Goal: Information Seeking & Learning: Learn about a topic

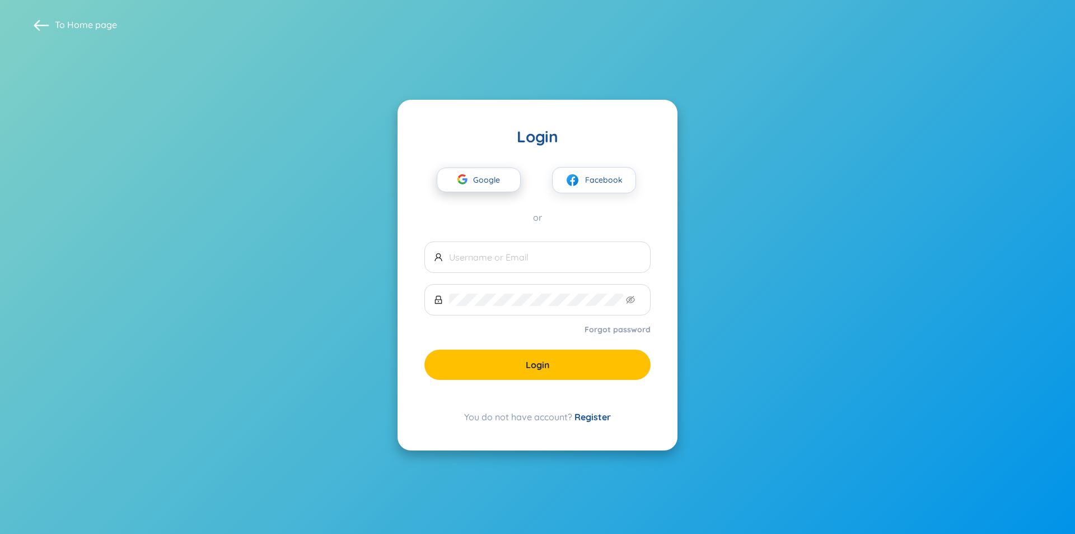
click at [490, 186] on span "Google" at bounding box center [489, 180] width 32 height 24
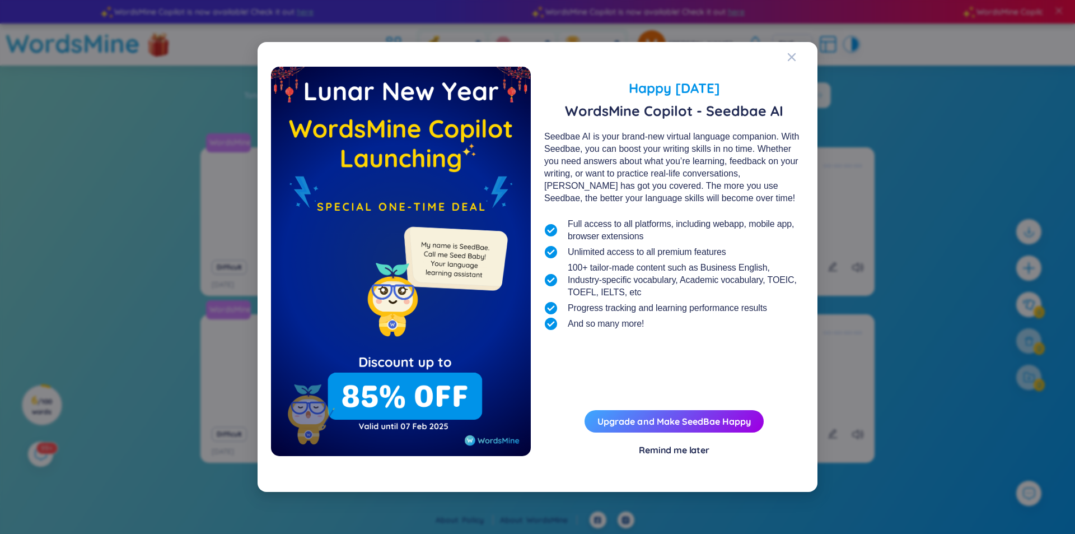
click at [670, 444] on div "Remind me later" at bounding box center [674, 449] width 71 height 12
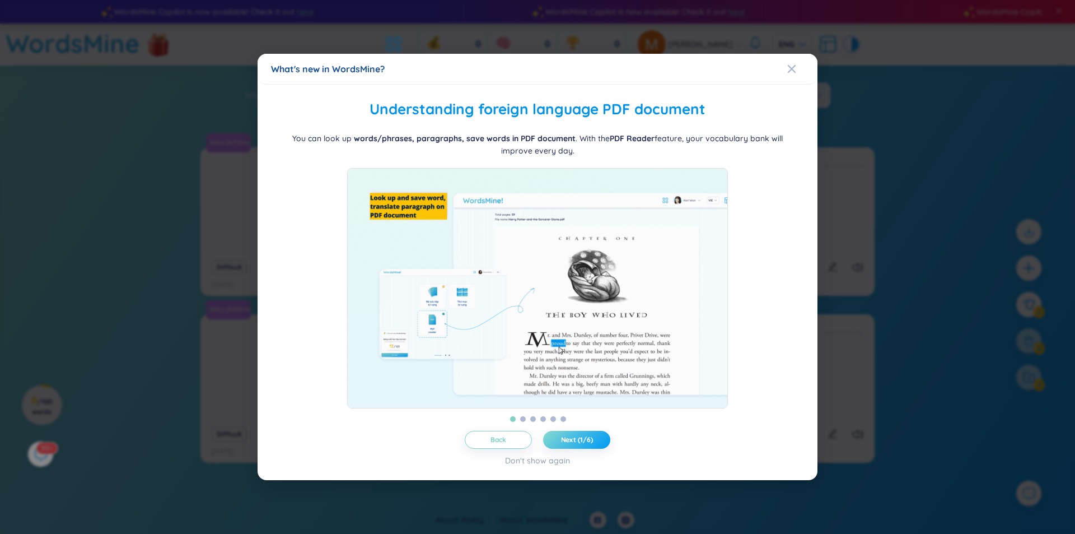
click at [573, 444] on span "Next (1/6)" at bounding box center [577, 439] width 32 height 9
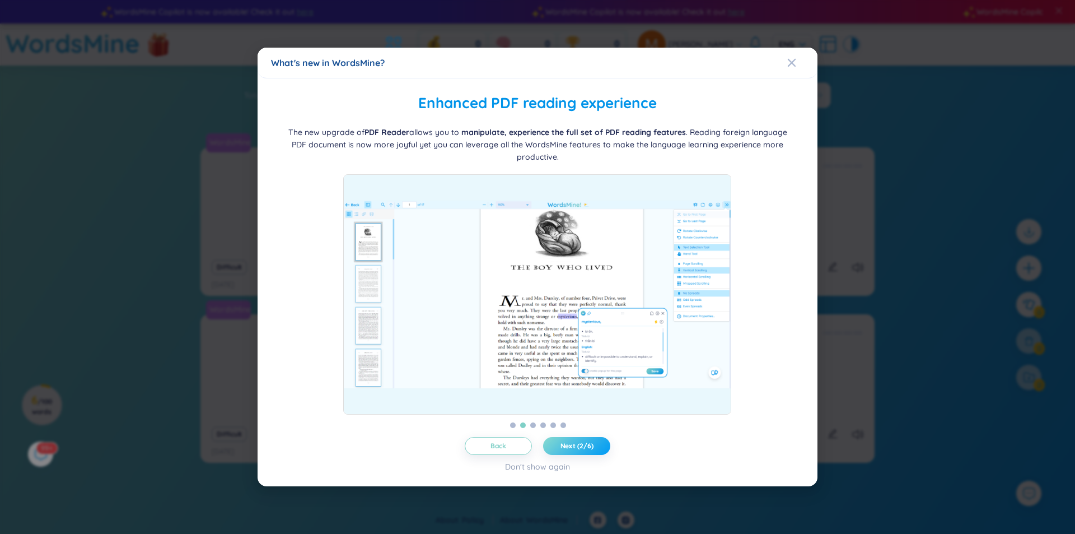
click at [573, 449] on span "Next (2/6)" at bounding box center [576, 445] width 33 height 9
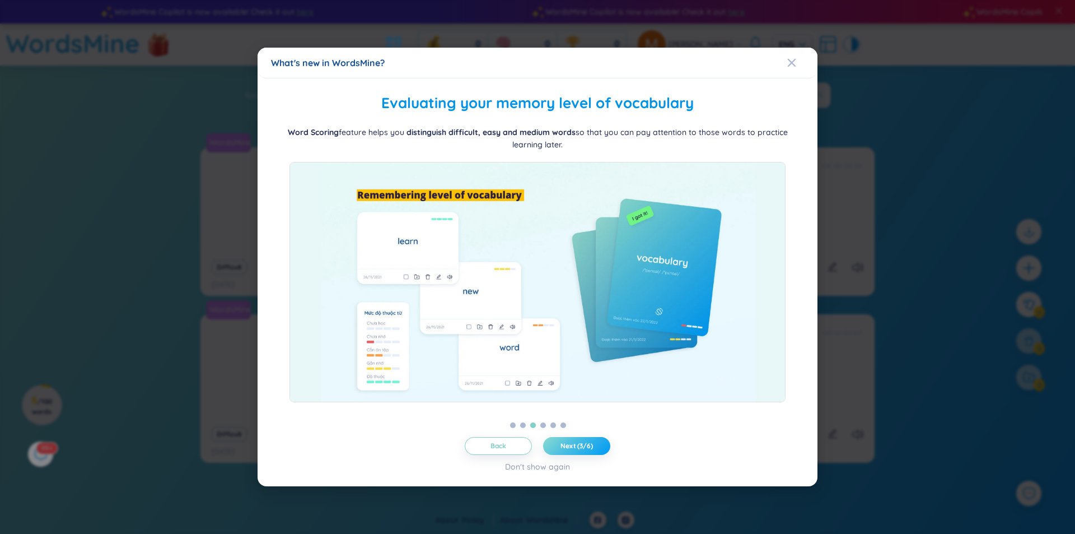
click at [573, 449] on span "Next (3/6)" at bounding box center [576, 445] width 32 height 9
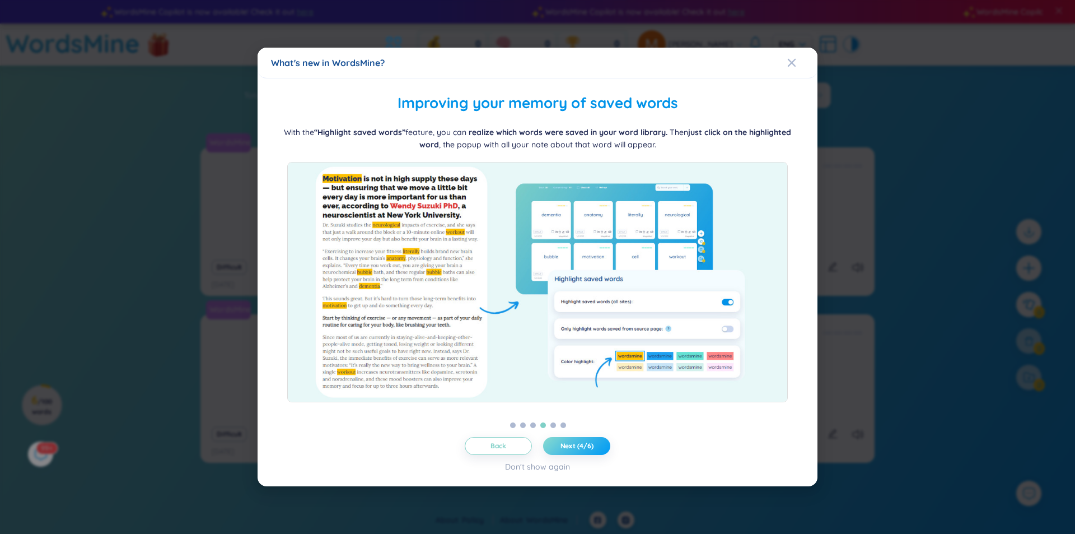
click at [573, 449] on span "Next (4/6)" at bounding box center [576, 445] width 33 height 9
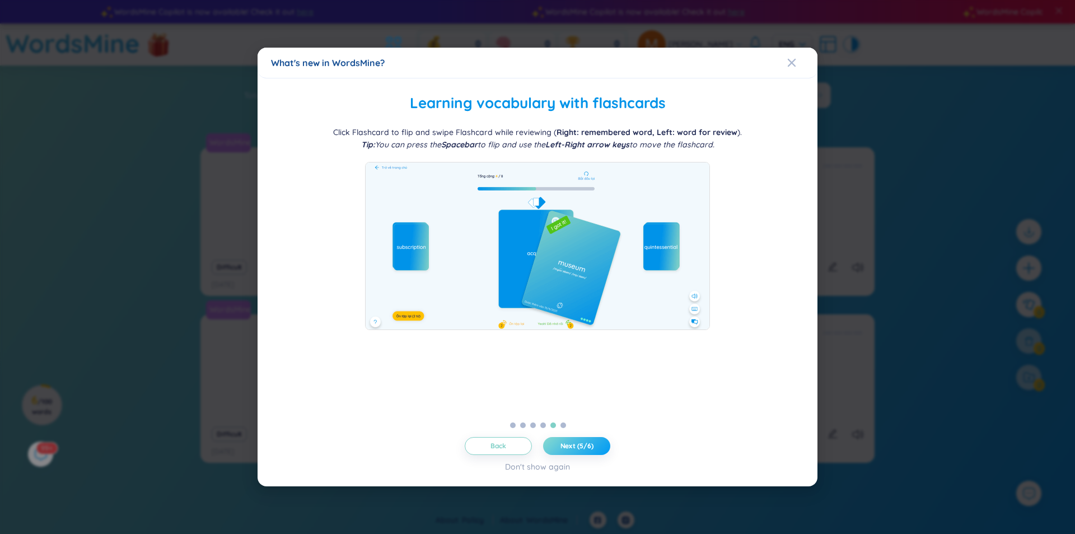
click at [573, 449] on span "Next (5/6)" at bounding box center [576, 445] width 33 height 9
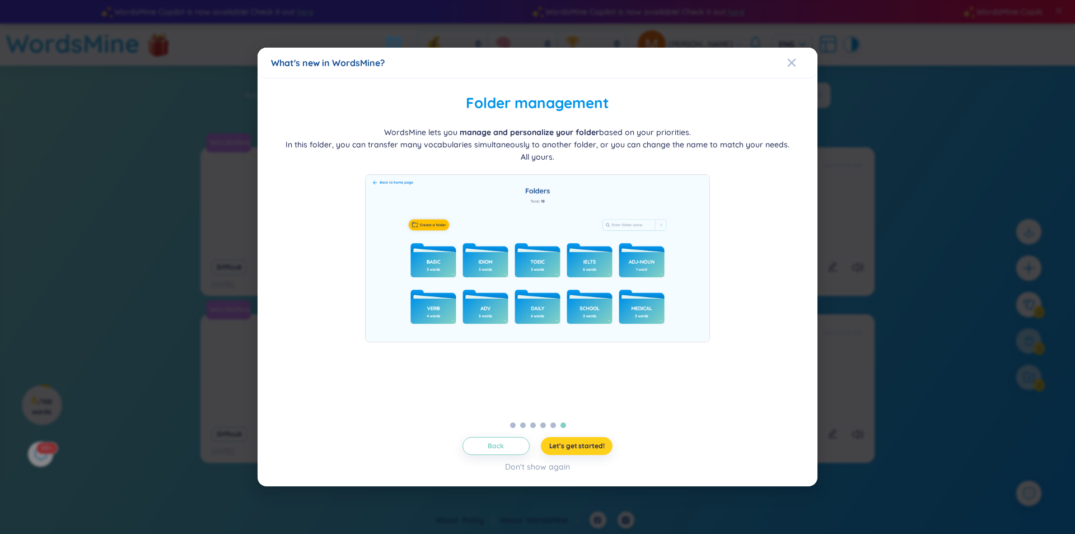
click at [573, 449] on span "Let's get started!" at bounding box center [576, 445] width 55 height 9
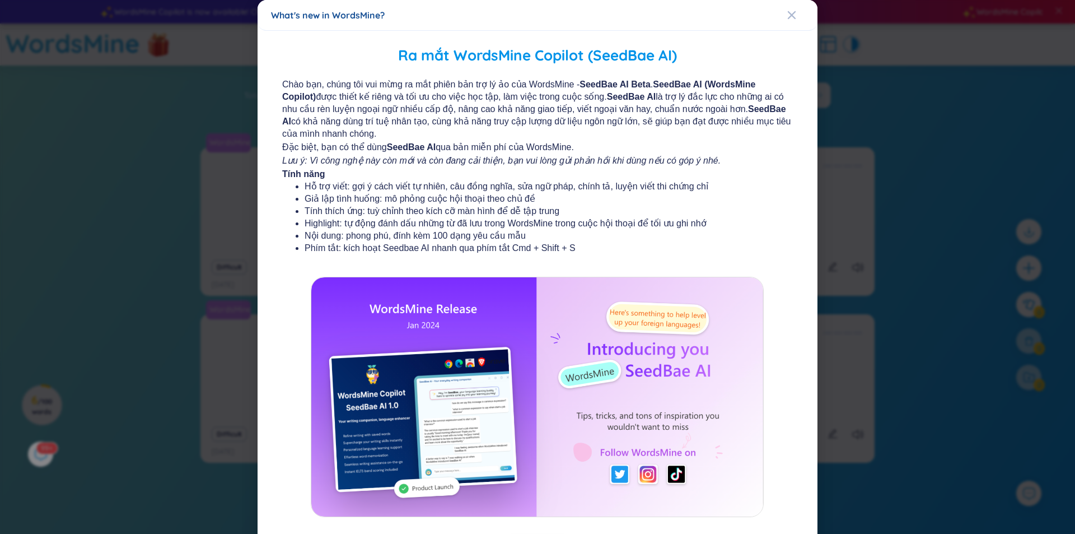
drag, startPoint x: 788, startPoint y: 17, endPoint x: 658, endPoint y: 456, distance: 457.6
click at [670, 446] on div "What's new in WordsMine? Ra mắt WordsMine Copilot (SeedBae AI) Chào bạn, chúng …" at bounding box center [538, 294] width 560 height 588
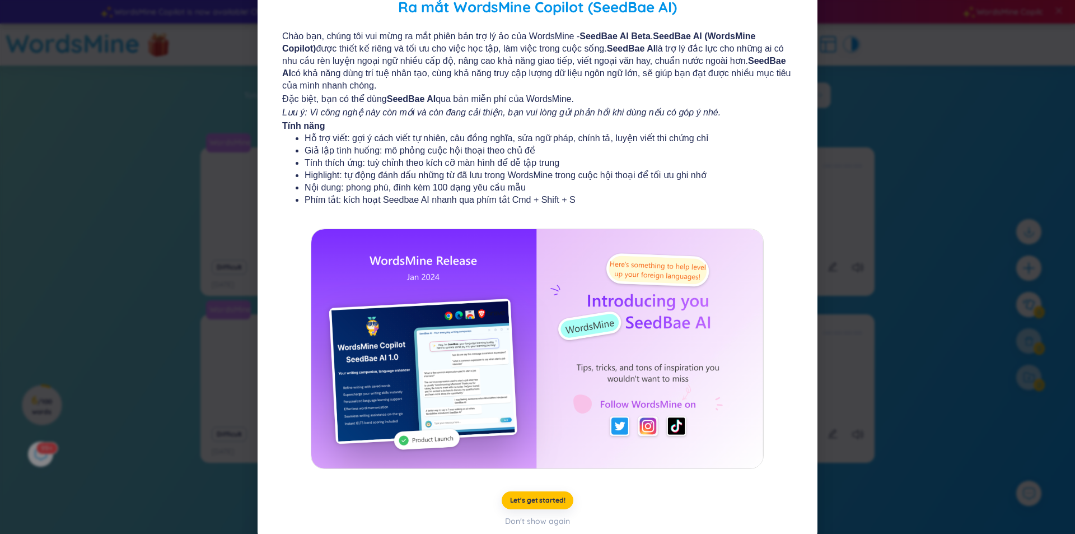
scroll to position [55, 0]
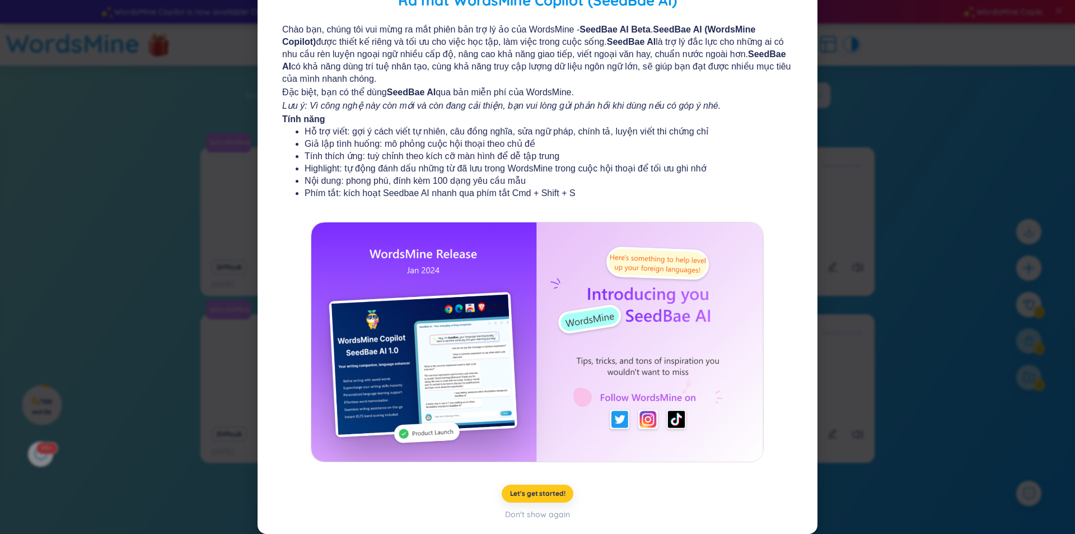
drag, startPoint x: 541, startPoint y: 498, endPoint x: 684, endPoint y: 471, distance: 145.2
click at [684, 471] on div "Ra mắt WordsMine Copilot (SeedBae AI) Chào bạn, chúng tôi vui mừng ra mắt phiên…" at bounding box center [537, 254] width 533 height 531
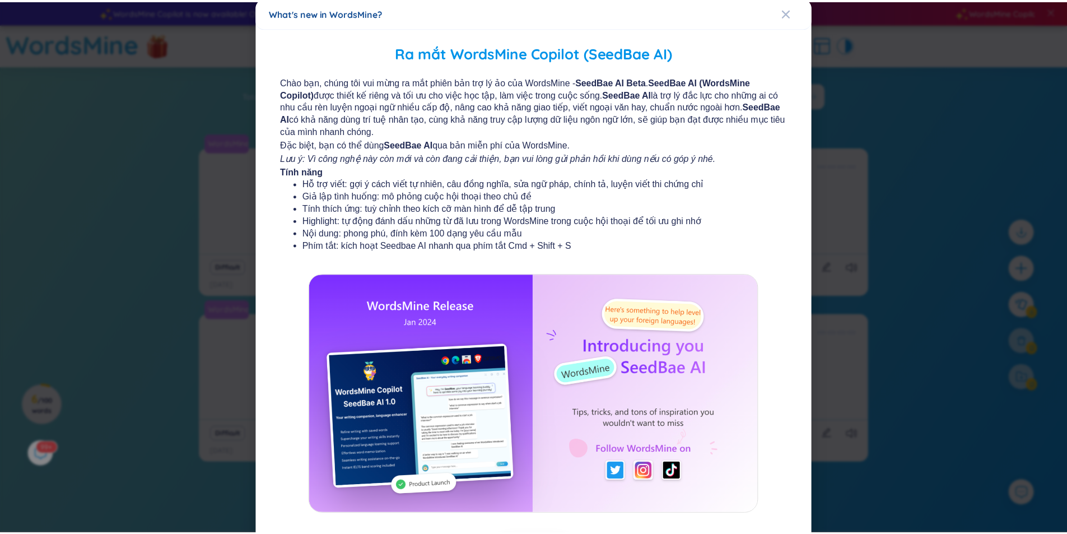
scroll to position [0, 0]
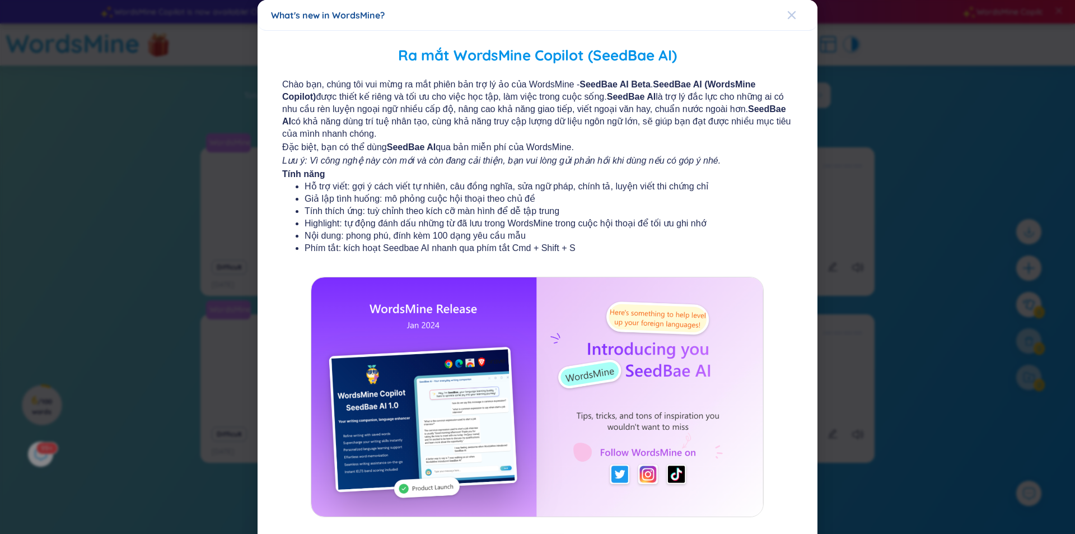
click at [791, 16] on icon "Close" at bounding box center [791, 15] width 9 height 9
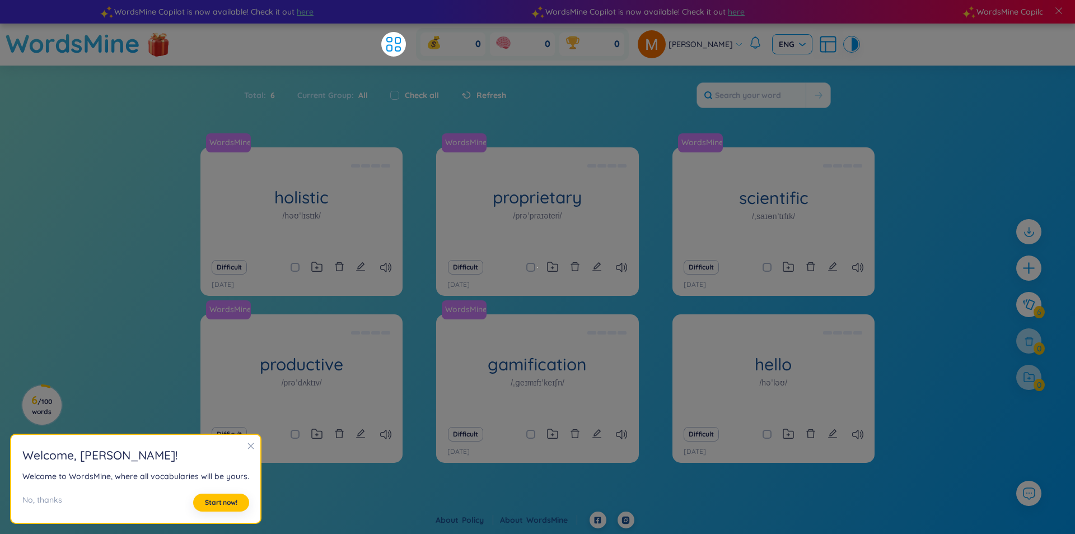
click at [799, 43] on span "ENG" at bounding box center [792, 44] width 27 height 11
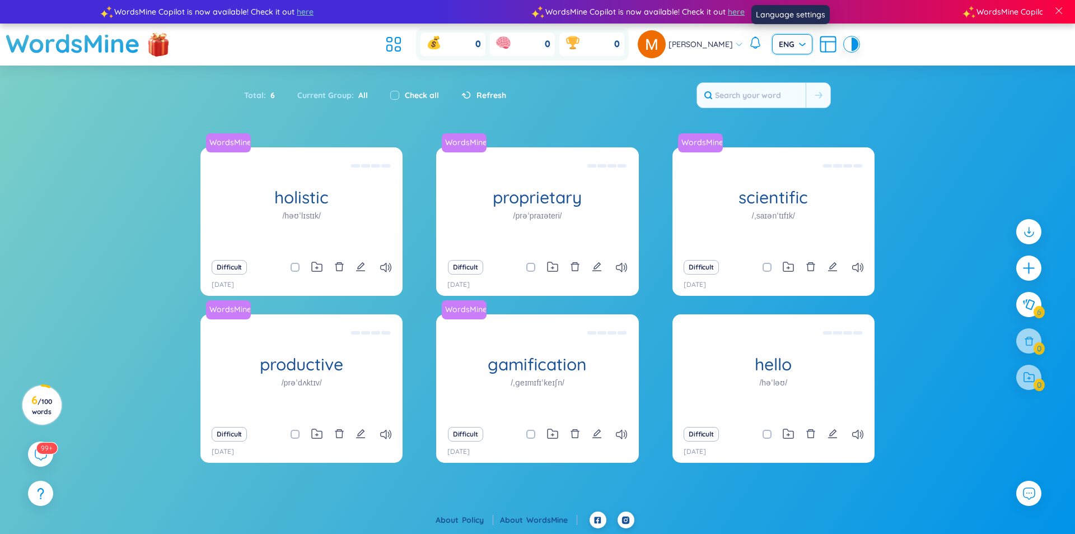
click at [799, 43] on span "ENG" at bounding box center [792, 44] width 27 height 11
click at [397, 46] on icon at bounding box center [394, 44] width 20 height 20
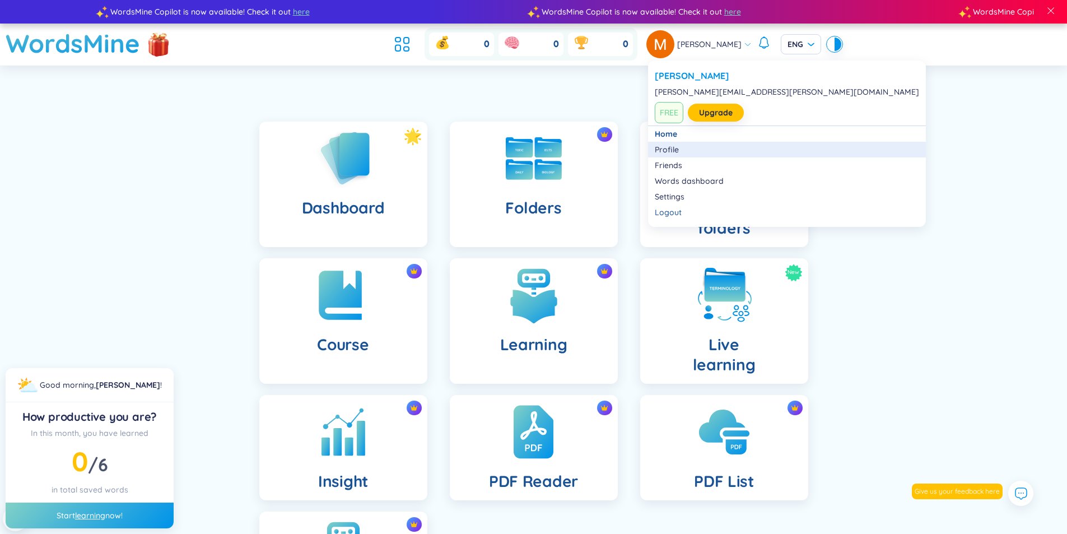
click at [662, 148] on link "Profile" at bounding box center [787, 149] width 264 height 11
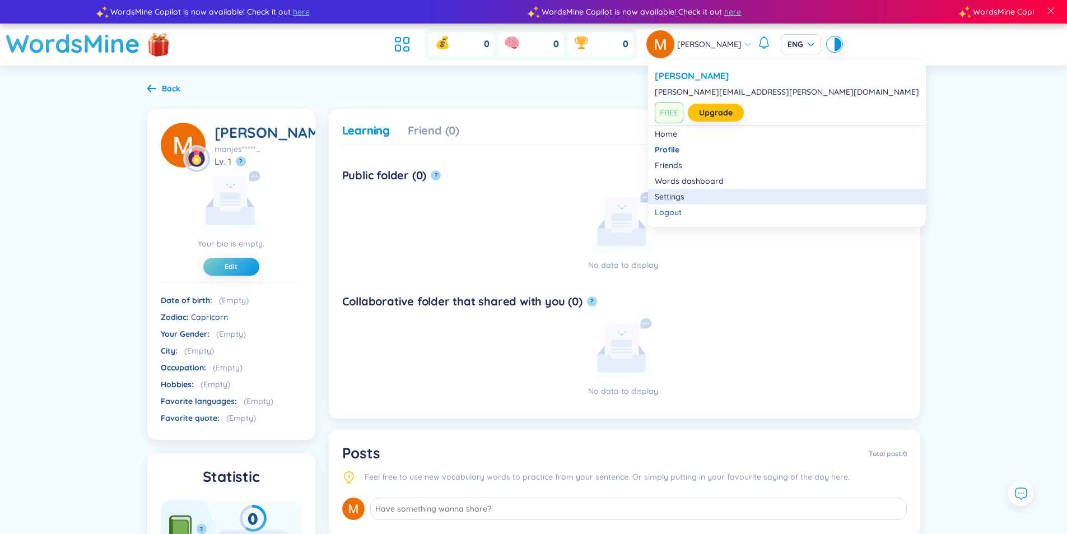
click at [674, 200] on link "Settings" at bounding box center [787, 196] width 264 height 11
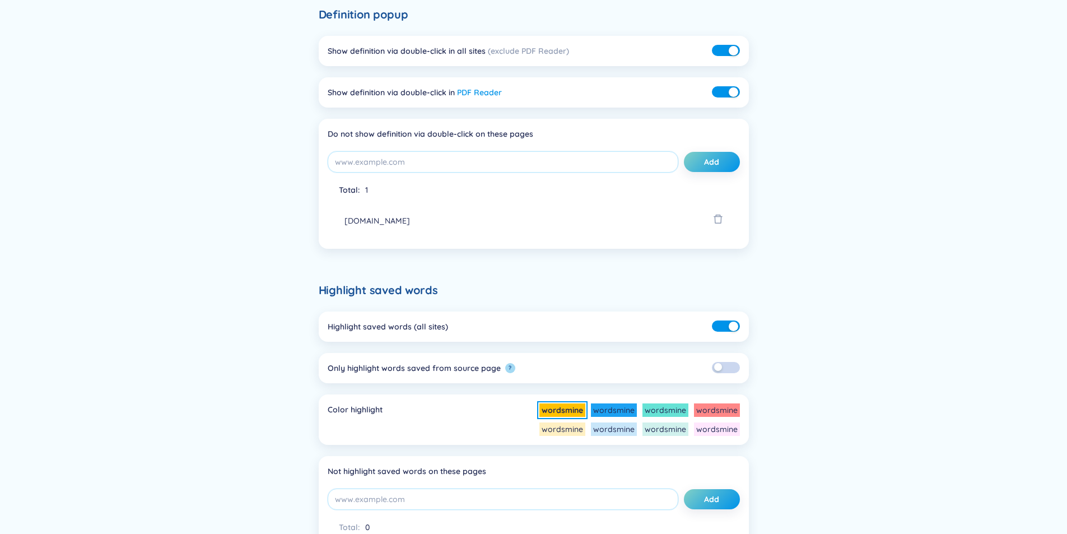
scroll to position [214, 0]
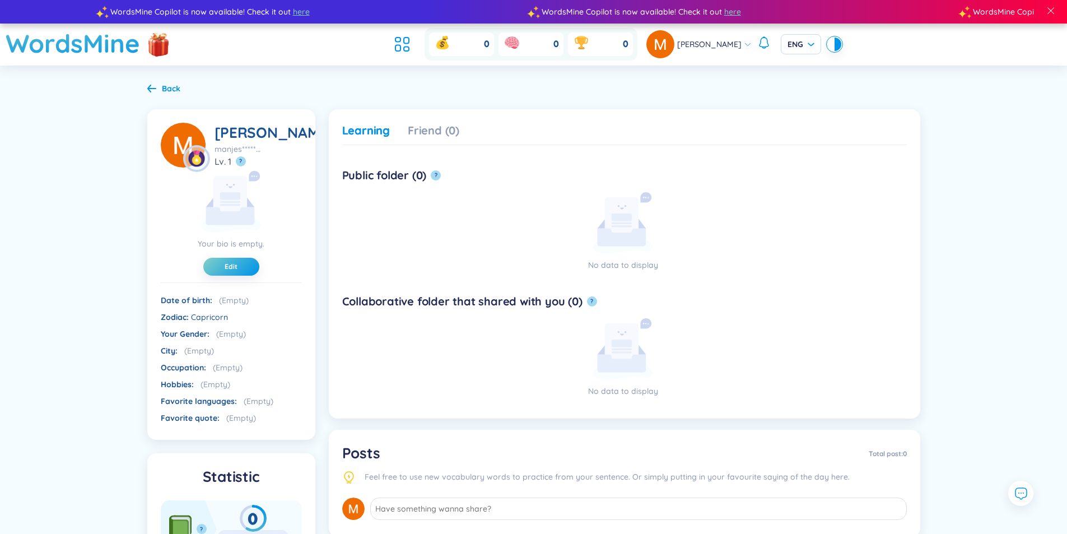
click at [361, 135] on div "Learning" at bounding box center [366, 131] width 48 height 16
click at [412, 48] on icon at bounding box center [402, 44] width 20 height 20
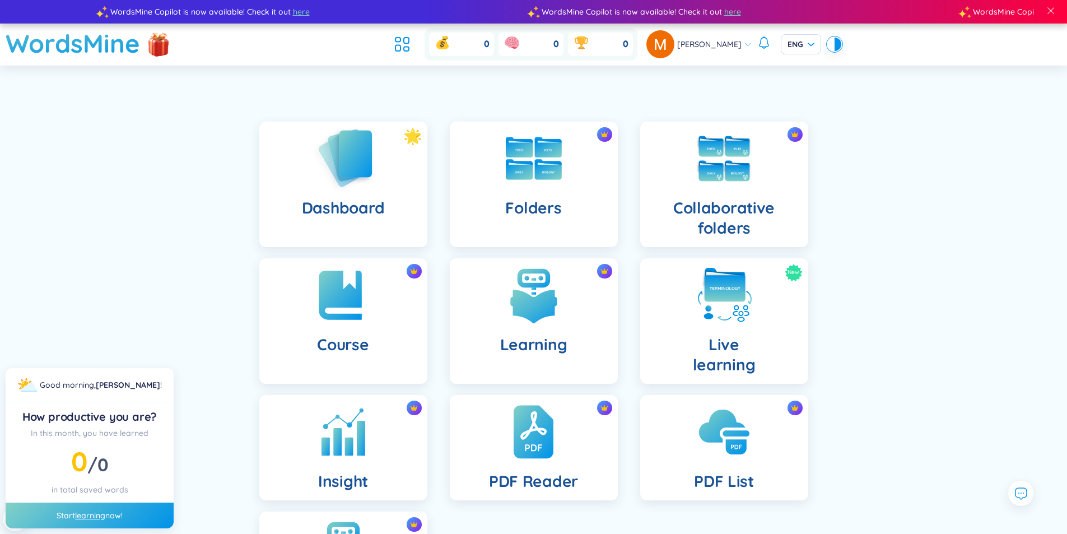
click at [369, 175] on img at bounding box center [343, 158] width 62 height 64
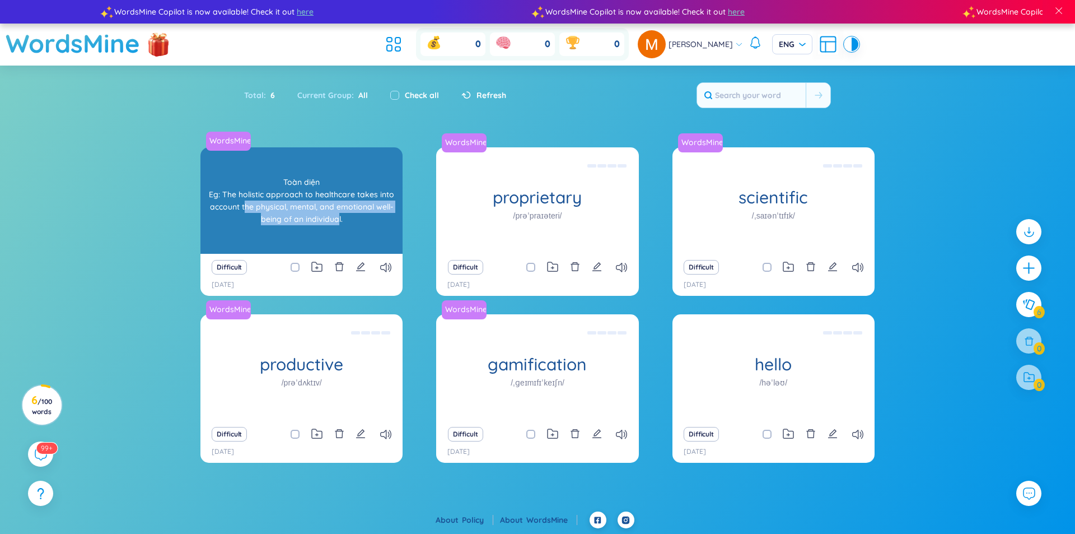
drag, startPoint x: 246, startPoint y: 205, endPoint x: 338, endPoint y: 221, distance: 93.2
click at [338, 221] on div "Toàn diện Eg: The holistic approach to healthcare takes into account the physic…" at bounding box center [301, 200] width 191 height 101
